Goal: Transaction & Acquisition: Purchase product/service

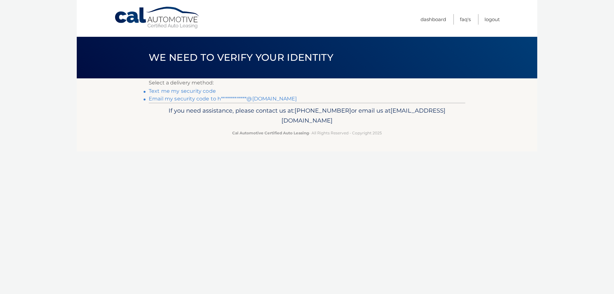
click at [165, 98] on link "**********" at bounding box center [223, 99] width 148 height 6
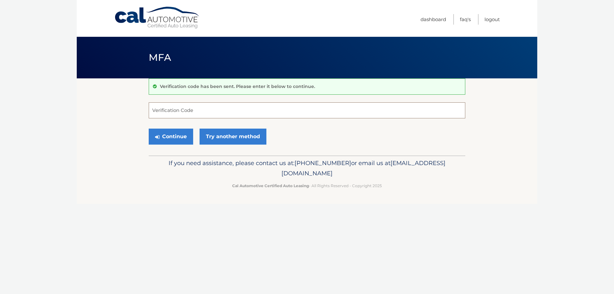
click at [181, 109] on input "Verification Code" at bounding box center [307, 110] width 317 height 16
type input "422555"
click at [171, 134] on button "Continue" at bounding box center [171, 137] width 44 height 16
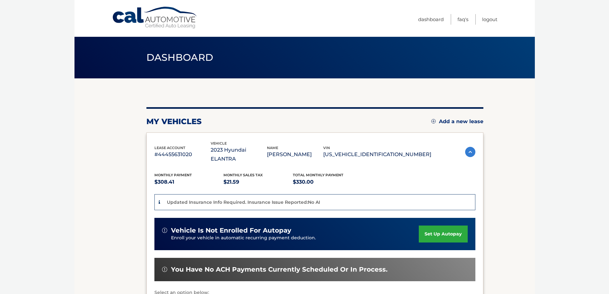
scroll to position [96, 0]
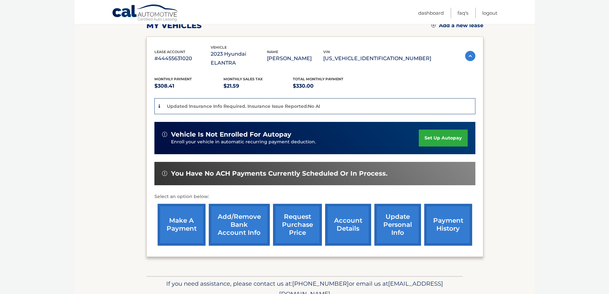
click at [179, 216] on link "make a payment" at bounding box center [182, 225] width 48 height 42
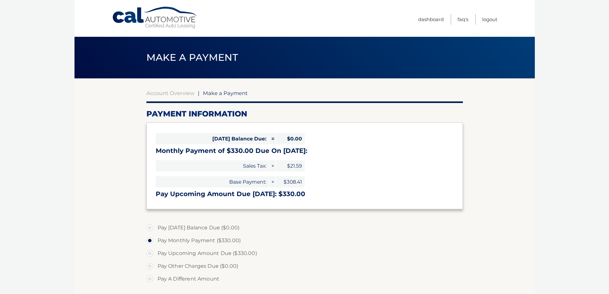
select select "ZjhhYTNiYWUtMjUwOC00ZTgwLWJlNTEtOGYyMjgyODMwOGU1"
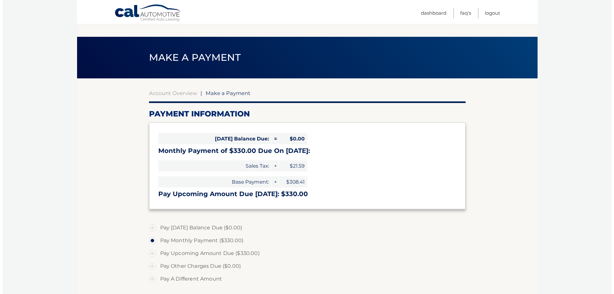
scroll to position [128, 0]
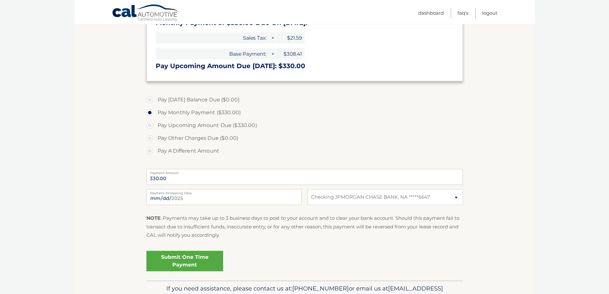
click at [184, 260] on link "Submit One Time Payment" at bounding box center [184, 261] width 77 height 20
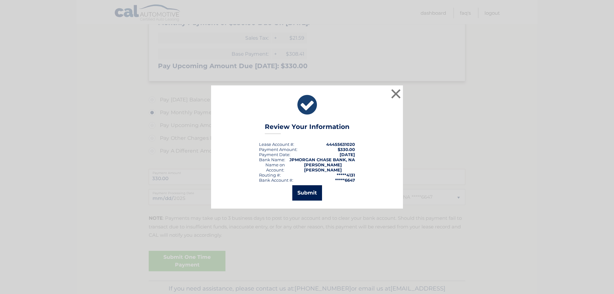
click at [306, 193] on button "Submit" at bounding box center [307, 192] width 30 height 15
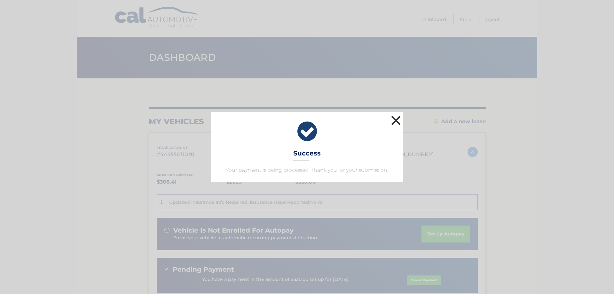
click at [395, 118] on button "×" at bounding box center [395, 120] width 13 height 13
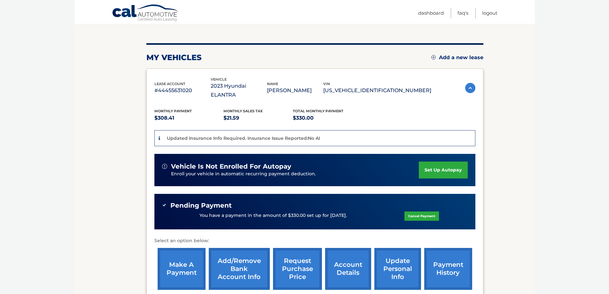
scroll to position [128, 0]
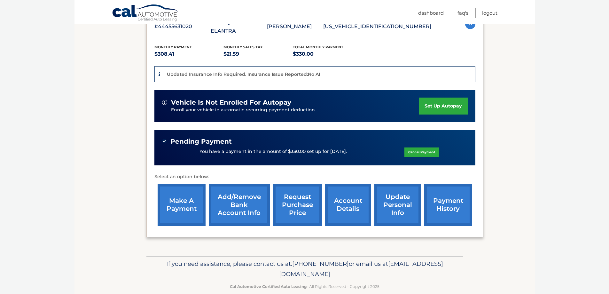
click at [341, 195] on link "account details" at bounding box center [348, 205] width 46 height 42
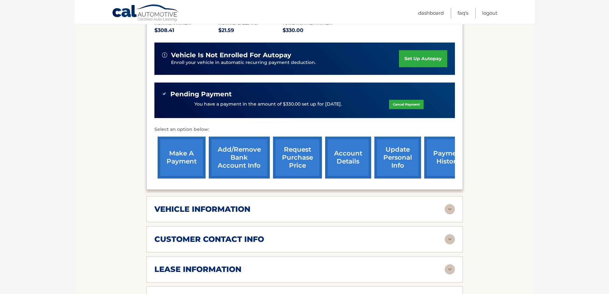
scroll to position [256, 0]
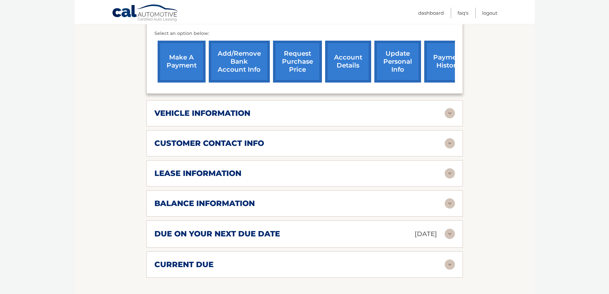
click at [450, 168] on img at bounding box center [450, 173] width 10 height 10
